Goal: Transaction & Acquisition: Purchase product/service

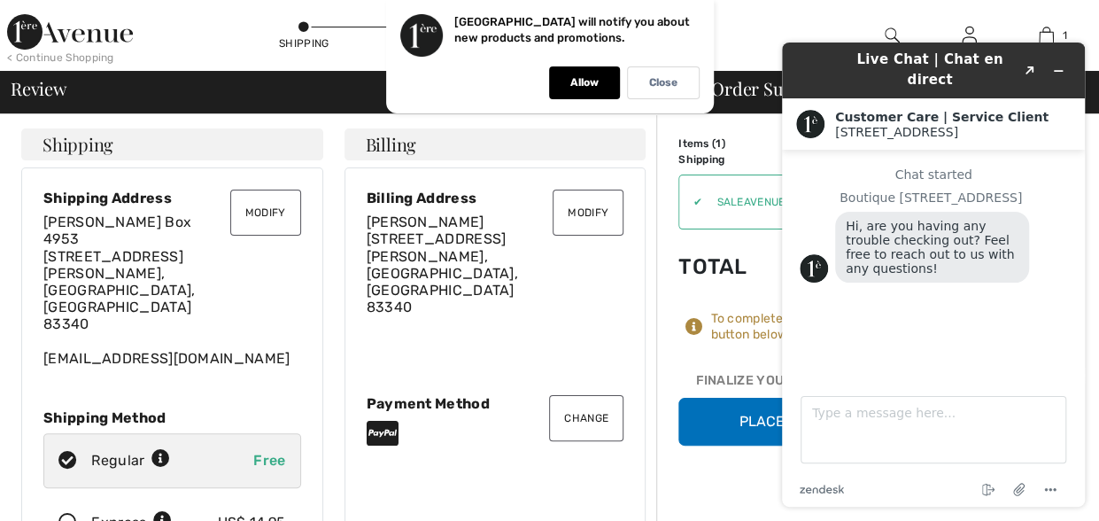
click at [644, 308] on div "Modify Billing Address [PERSON_NAME] [STREET_ADDRESS][PERSON_NAME] Change Payme…" at bounding box center [495, 373] width 302 height 412
click at [662, 83] on p "Close" at bounding box center [663, 82] width 28 height 13
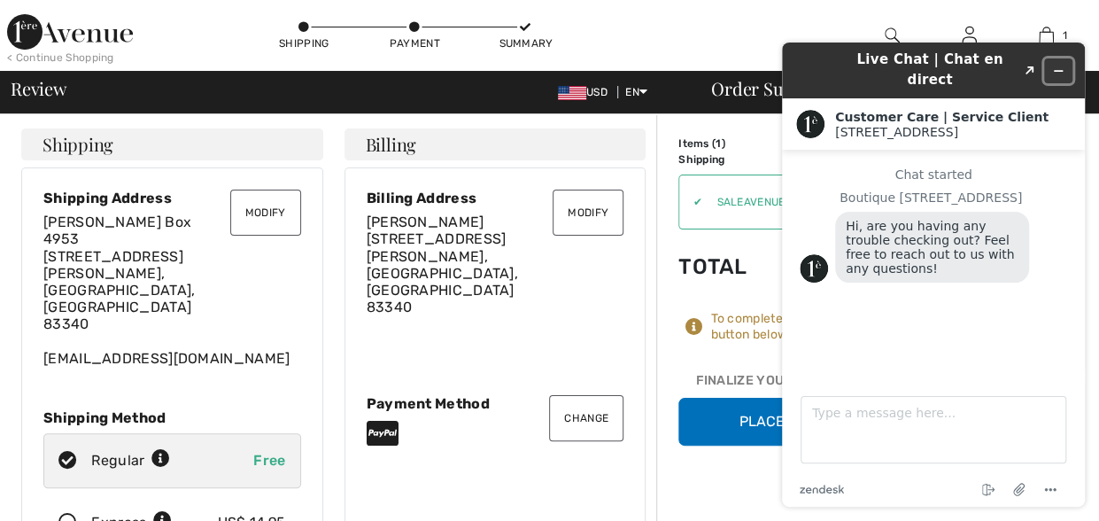
click at [1053, 65] on icon "Minimize widget" at bounding box center [1058, 71] width 12 height 12
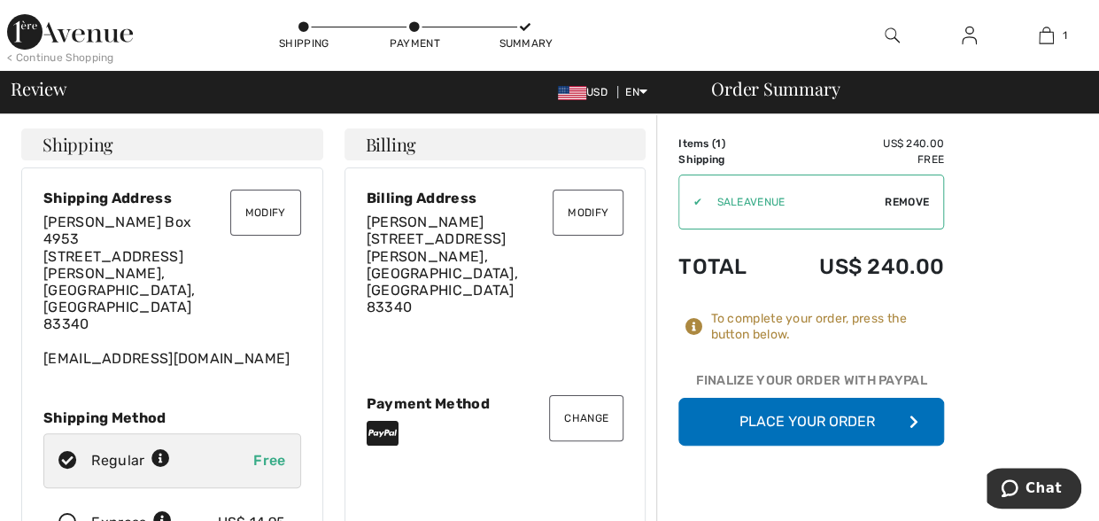
click at [801, 422] on button "Place Your Order" at bounding box center [811, 422] width 266 height 48
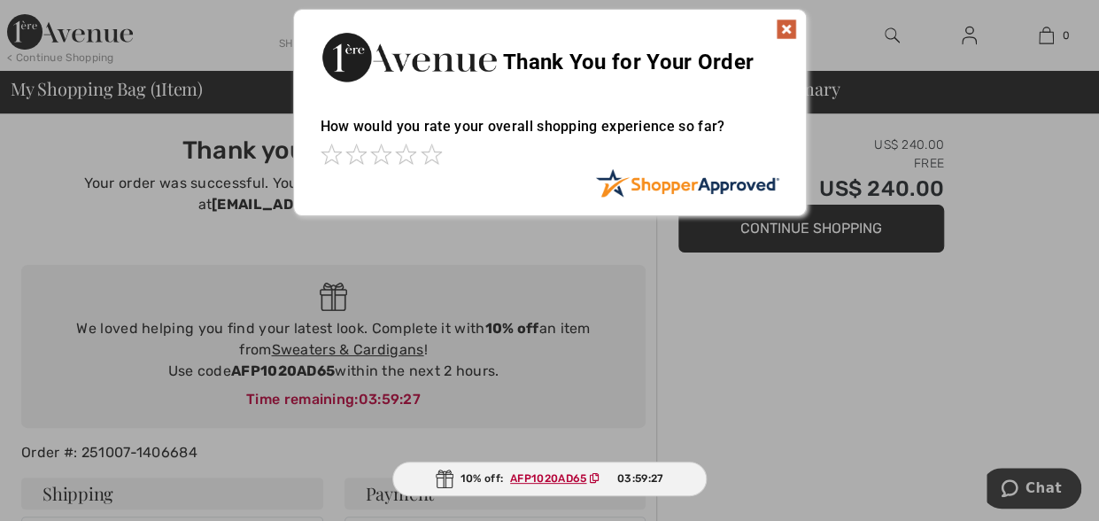
click at [786, 26] on img at bounding box center [786, 29] width 21 height 21
